Goal: Check status: Check status

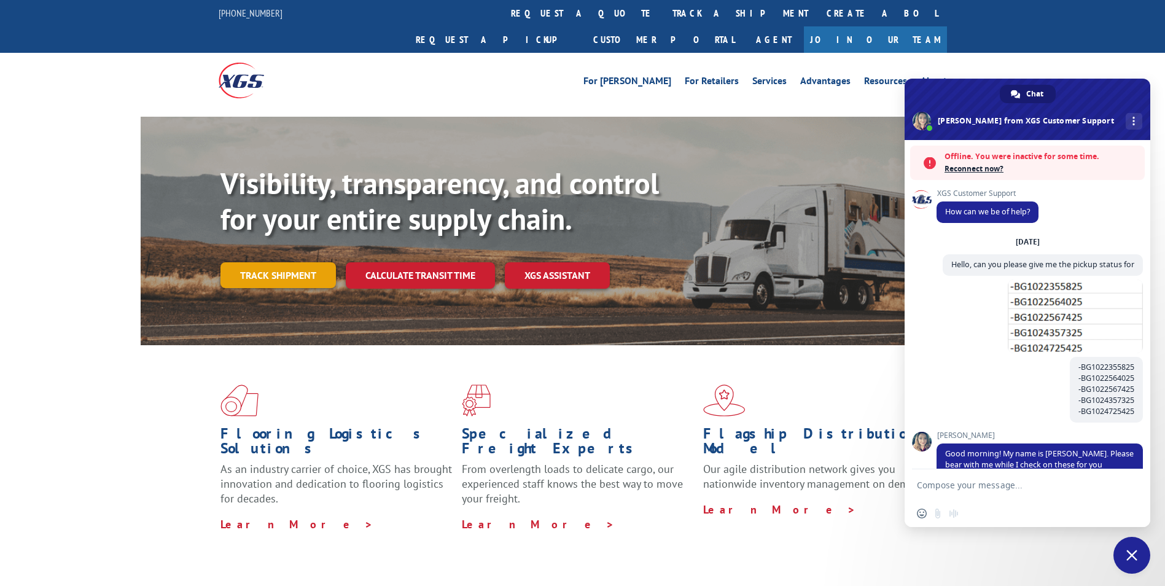
scroll to position [146, 0]
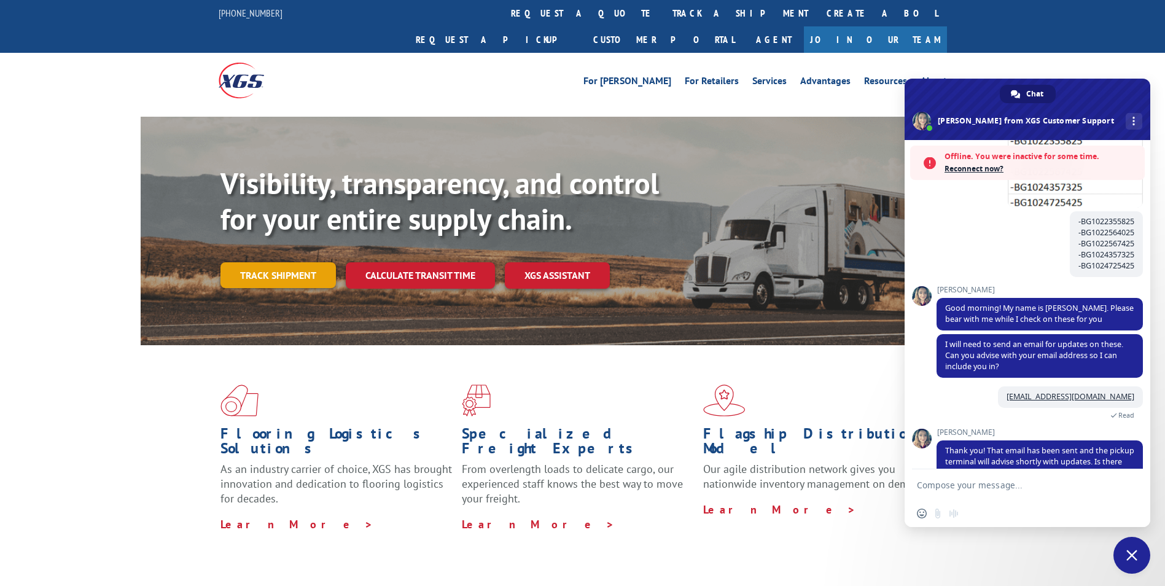
click at [313, 262] on link "Track shipment" at bounding box center [278, 275] width 115 height 26
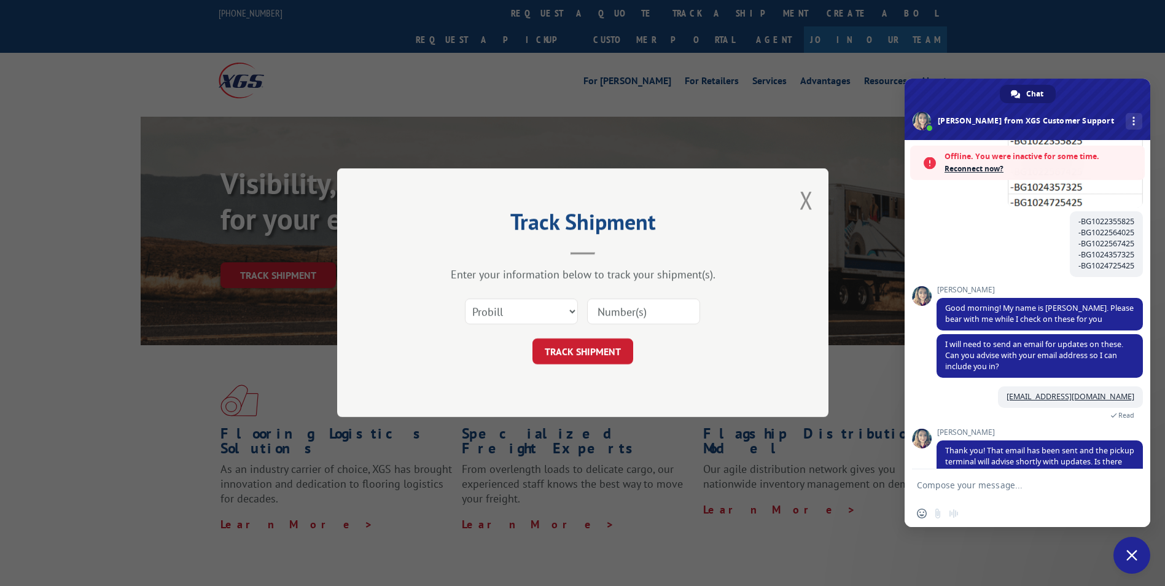
click at [621, 319] on input at bounding box center [643, 312] width 113 height 26
paste input "16137329"
type input "16137329"
click at [595, 340] on button "TRACK SHIPMENT" at bounding box center [583, 352] width 101 height 26
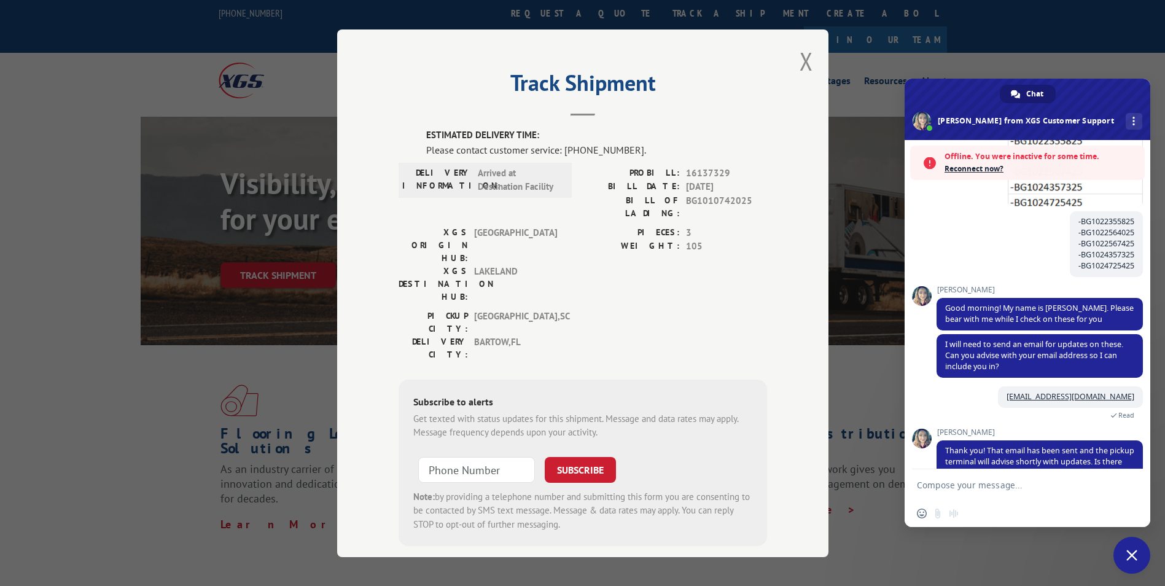
click at [1004, 486] on textarea "Compose your message..." at bounding box center [1014, 485] width 194 height 11
paste textarea "16137329"
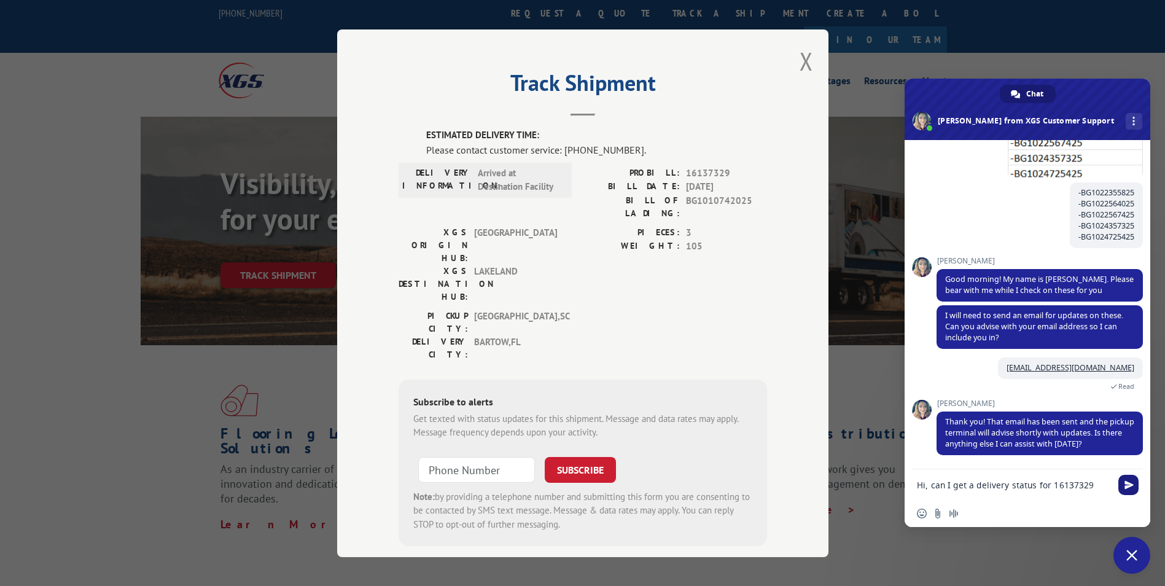
type textarea "Hi, can I get a delivery status for 16137329"
click at [1134, 486] on span "Send" at bounding box center [1129, 485] width 20 height 20
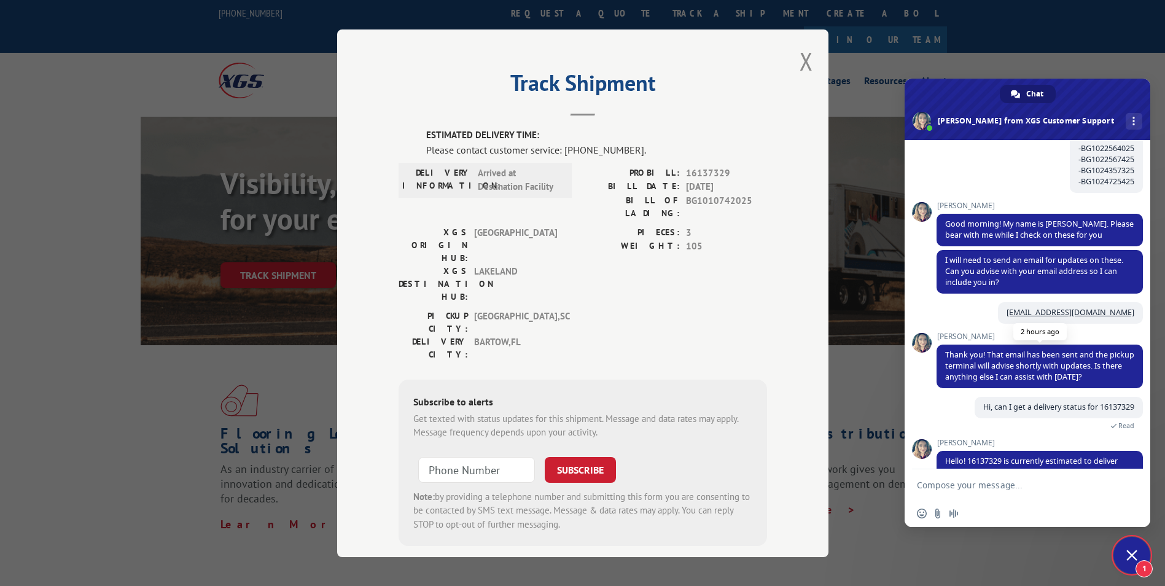
scroll to position [229, 0]
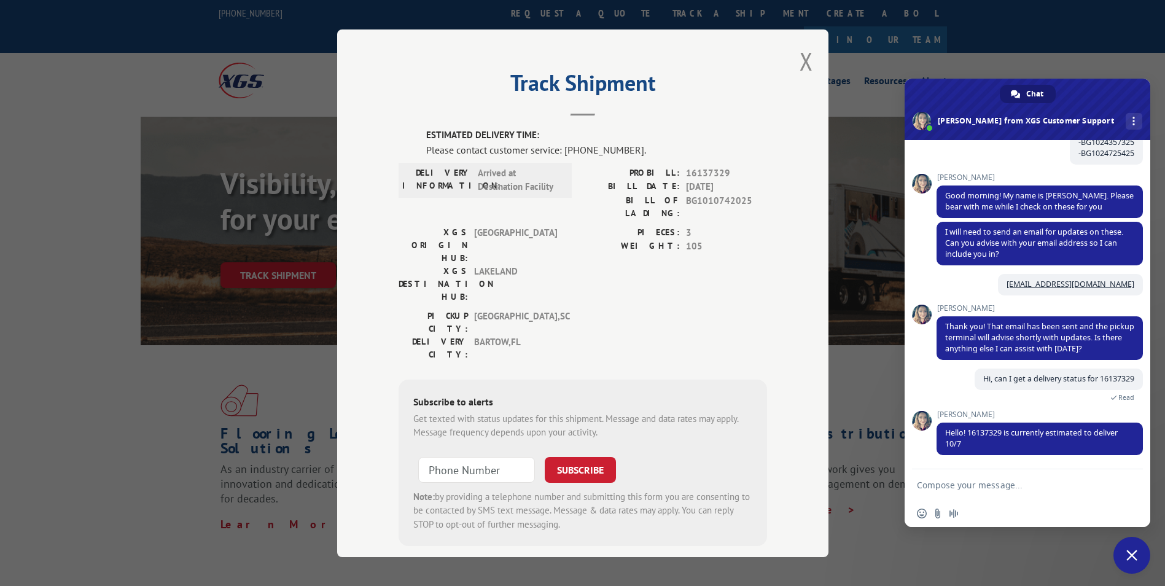
click at [985, 482] on textarea "Compose your message..." at bounding box center [1014, 485] width 194 height 11
paste textarea "16137315"
type textarea "16137315 AS WELL PLEASE"
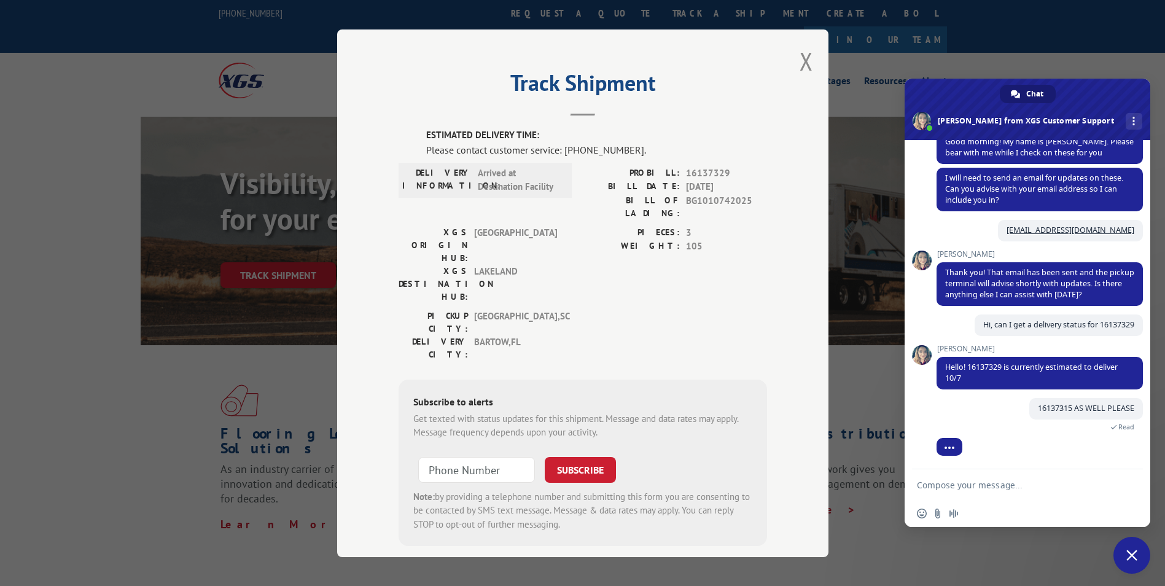
scroll to position [313, 0]
